Goal: Check status: Check status

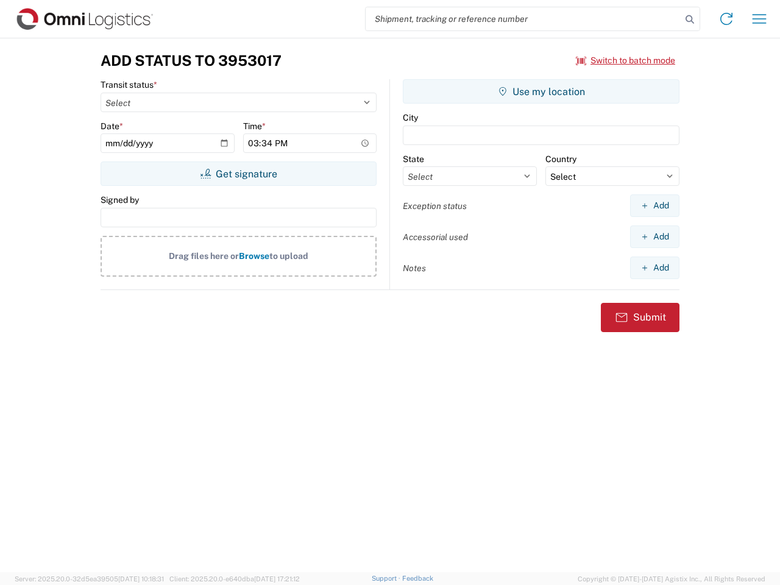
click at [524, 19] on input "search" at bounding box center [524, 18] width 316 height 23
click at [690, 20] on icon at bounding box center [689, 19] width 17 height 17
click at [727, 19] on icon at bounding box center [727, 19] width 20 height 20
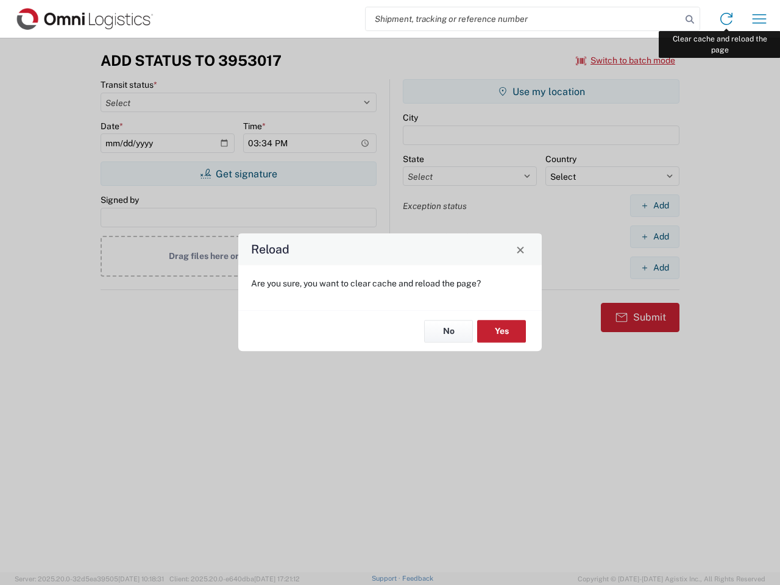
click at [759, 19] on div "Reload Are you sure, you want to clear cache and reload the page? No Yes" at bounding box center [390, 292] width 780 height 585
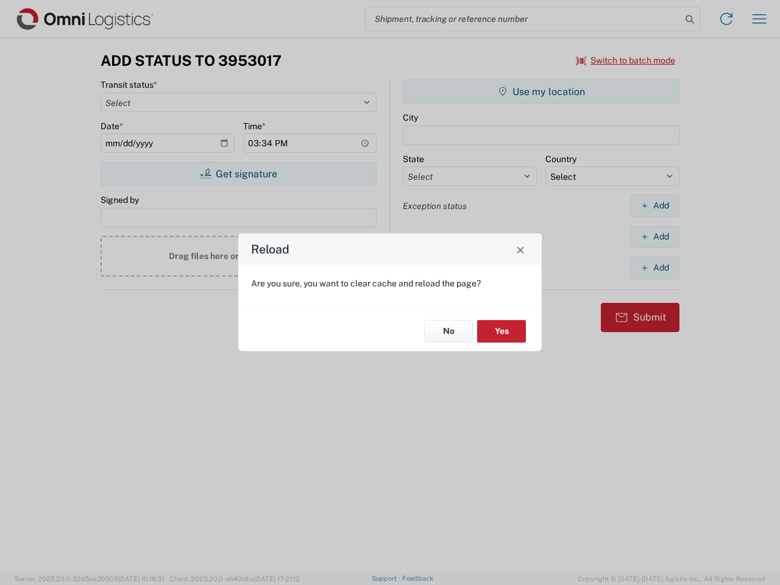
click at [626, 60] on div "Reload Are you sure, you want to clear cache and reload the page? No Yes" at bounding box center [390, 292] width 780 height 585
click at [238, 174] on div "Reload Are you sure, you want to clear cache and reload the page? No Yes" at bounding box center [390, 292] width 780 height 585
click at [541, 91] on div "Reload Are you sure, you want to clear cache and reload the page? No Yes" at bounding box center [390, 292] width 780 height 585
click at [655, 205] on div "Reload Are you sure, you want to clear cache and reload the page? No Yes" at bounding box center [390, 292] width 780 height 585
click at [655, 236] on div "Reload Are you sure, you want to clear cache and reload the page? No Yes" at bounding box center [390, 292] width 780 height 585
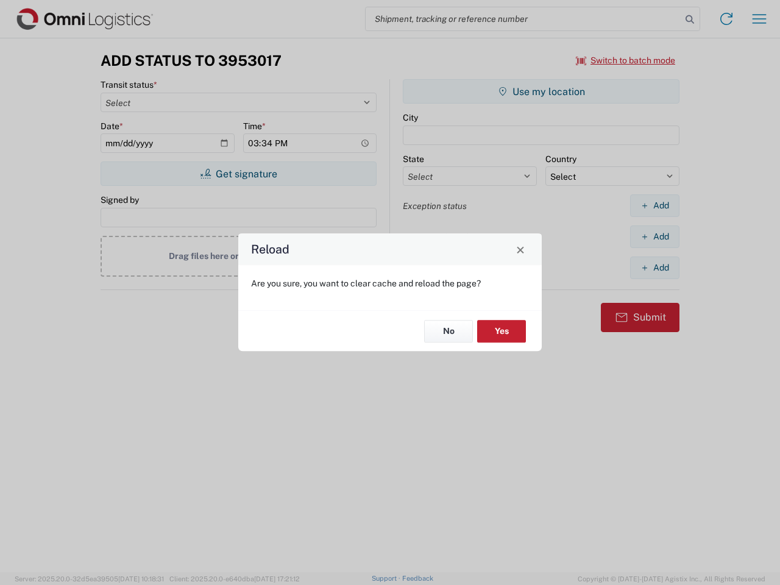
click at [655, 268] on div "Reload Are you sure, you want to clear cache and reload the page? No Yes" at bounding box center [390, 292] width 780 height 585
